Goal: Find specific page/section: Find specific page/section

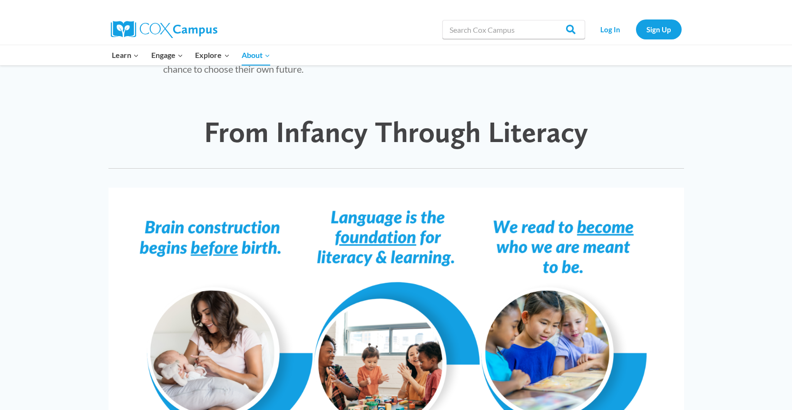
scroll to position [428, 0]
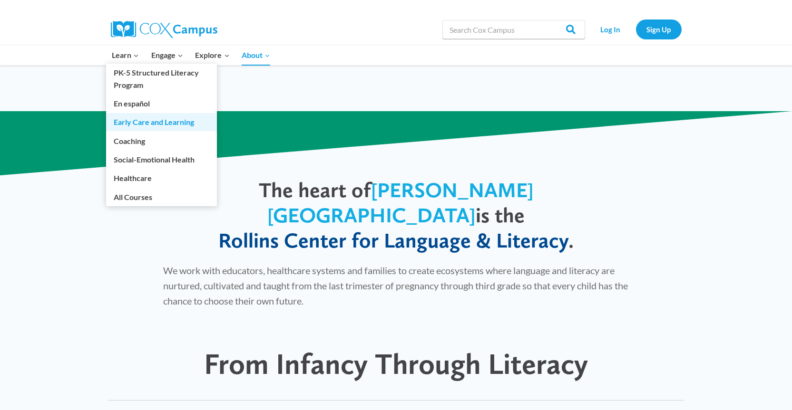
click at [140, 124] on link "Early Care and Learning" at bounding box center [161, 122] width 111 height 18
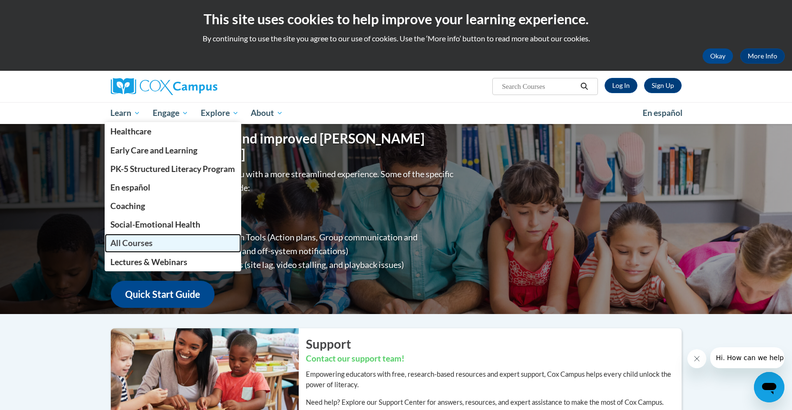
click at [130, 240] on span "All Courses" at bounding box center [131, 243] width 42 height 10
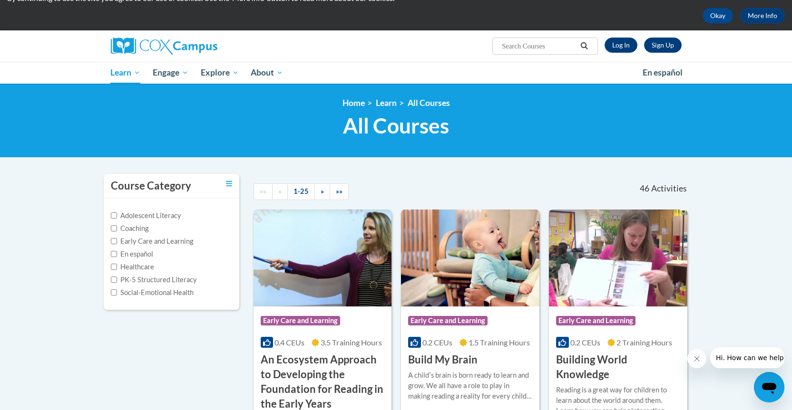
scroll to position [27, 0]
